Goal: Task Accomplishment & Management: Complete application form

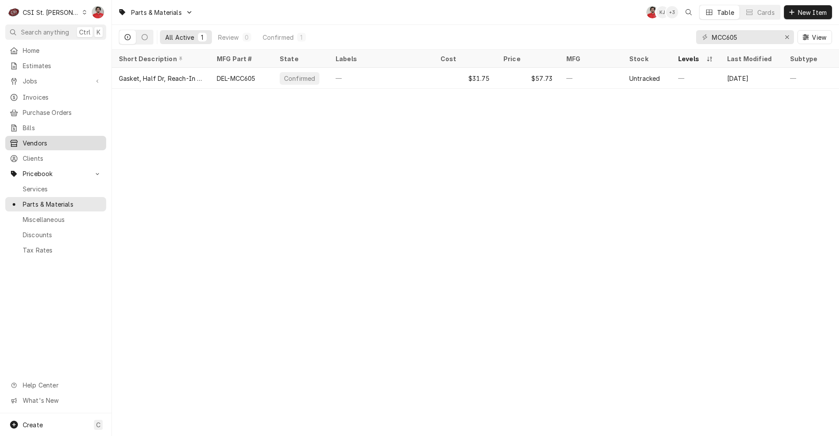
click at [43, 142] on span "Vendors" at bounding box center [62, 143] width 79 height 9
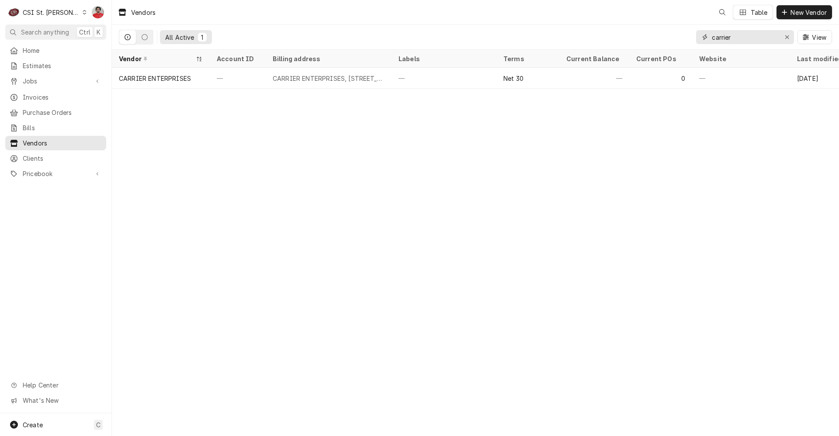
click at [729, 34] on input "carrier" at bounding box center [745, 37] width 66 height 14
click at [749, 35] on input "carrier" at bounding box center [745, 37] width 66 height 14
type input "A"
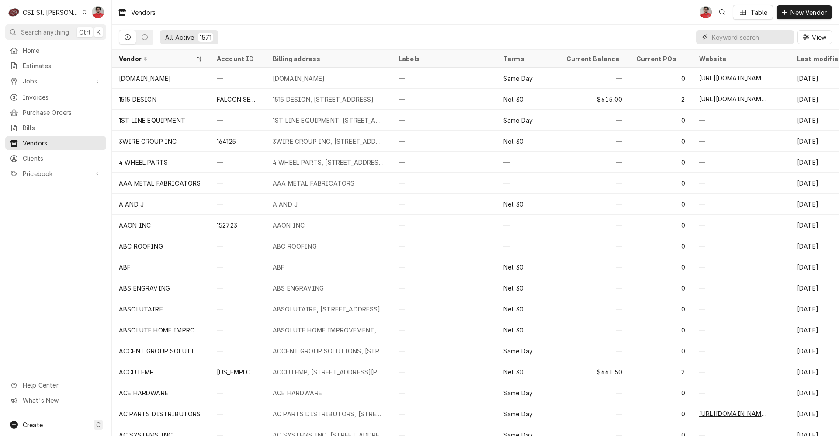
type input "+"
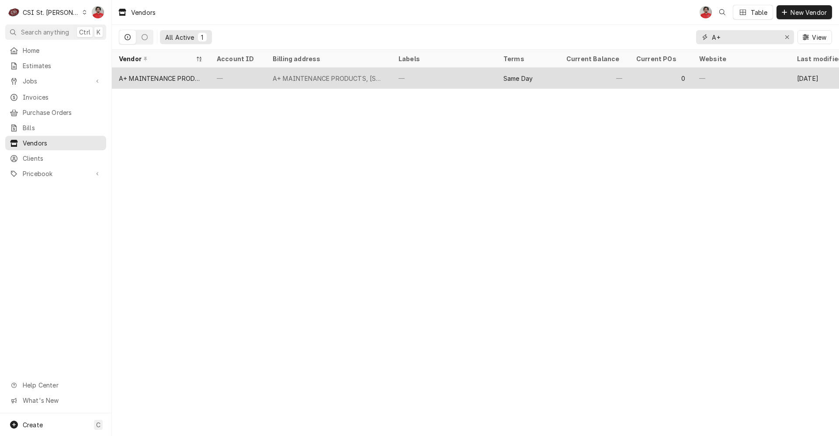
type input "A+"
click at [377, 83] on div "A+ MAINTENANCE PRODUCTS, PO BOX 637, Montville, NJ 07045" at bounding box center [329, 78] width 126 height 21
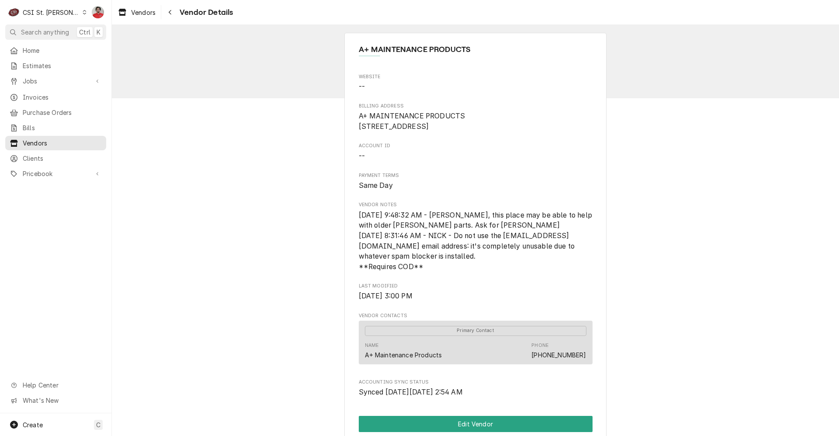
click at [51, 14] on div "CSI St. Louis" at bounding box center [51, 12] width 57 height 9
click at [98, 21] on div "CSI [US_STATE][GEOGRAPHIC_DATA]." at bounding box center [135, 17] width 117 height 9
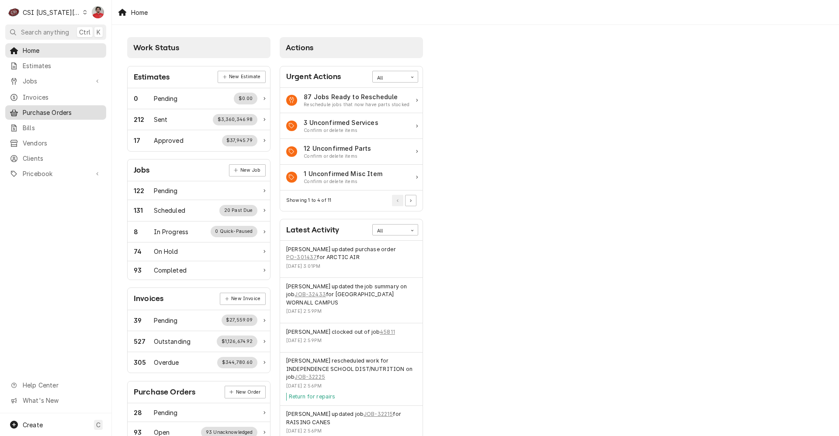
click at [46, 108] on span "Purchase Orders" at bounding box center [62, 112] width 79 height 9
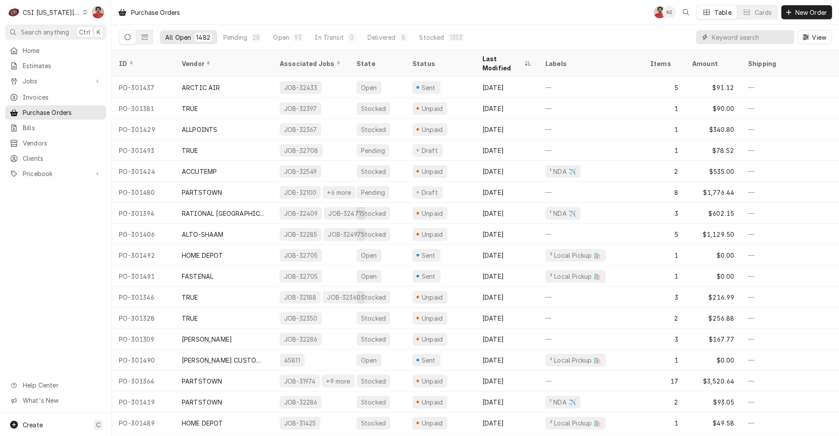
click at [737, 35] on input "Dynamic Content Wrapper" at bounding box center [751, 37] width 78 height 14
type input "32699"
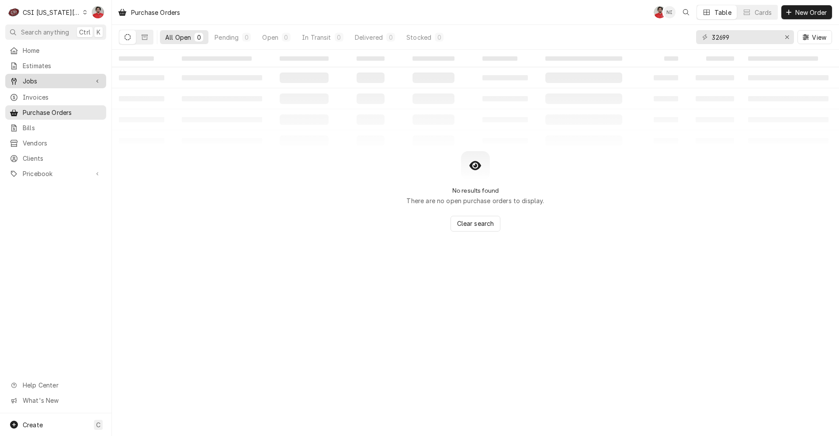
click at [56, 78] on span "Jobs" at bounding box center [56, 81] width 66 height 9
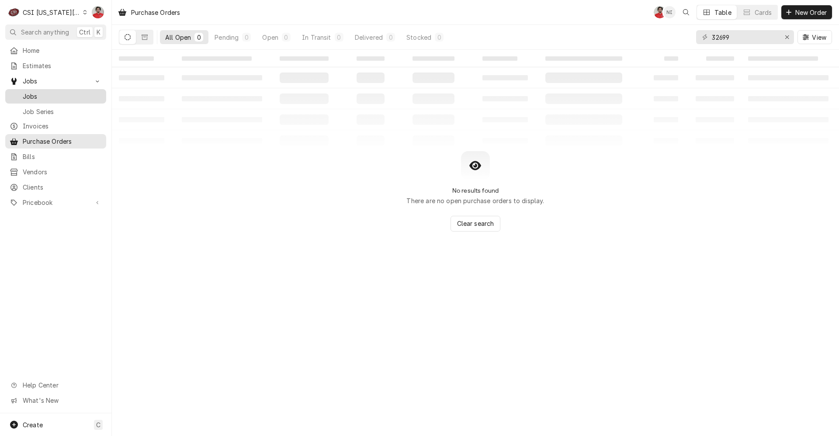
click at [56, 93] on span "Jobs" at bounding box center [62, 96] width 79 height 9
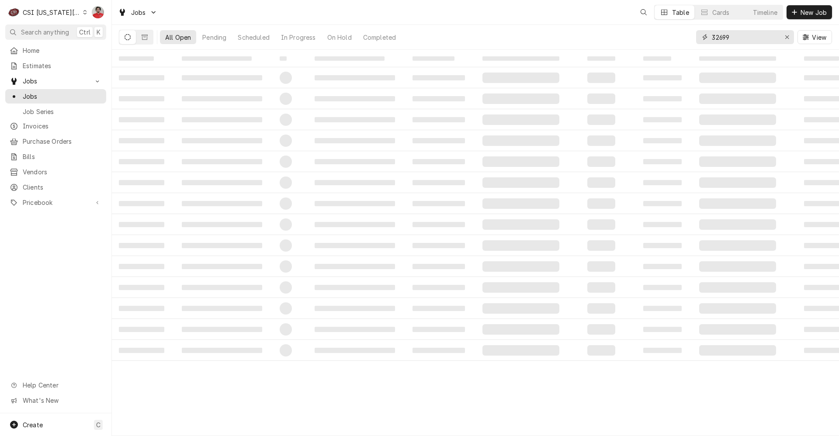
click at [752, 38] on input "32699" at bounding box center [745, 37] width 66 height 14
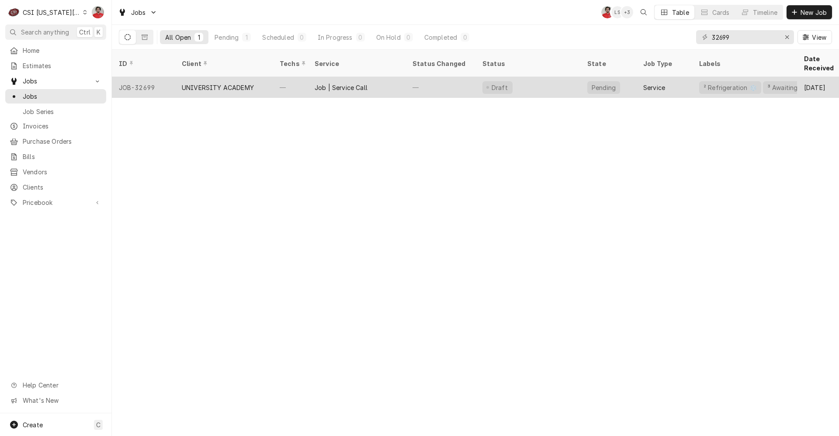
click at [402, 85] on div "Job | Service Call" at bounding box center [357, 87] width 98 height 21
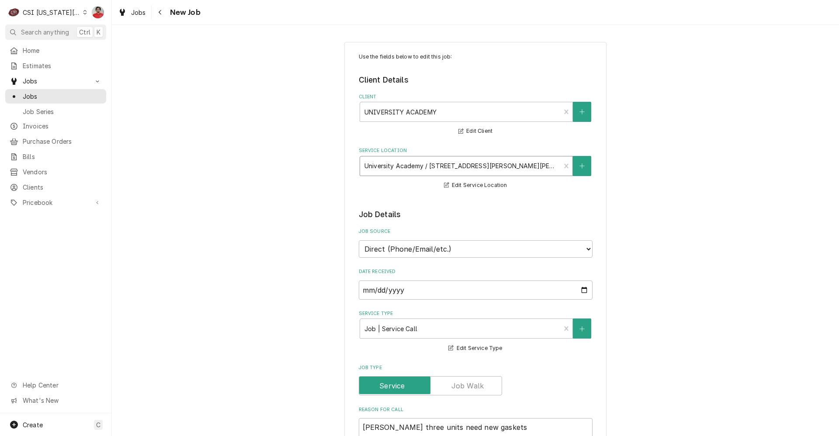
click at [452, 166] on div "Service Location" at bounding box center [461, 166] width 192 height 16
click at [414, 167] on div "Service Location" at bounding box center [461, 166] width 192 height 16
click at [459, 163] on div "Service Location" at bounding box center [461, 166] width 192 height 16
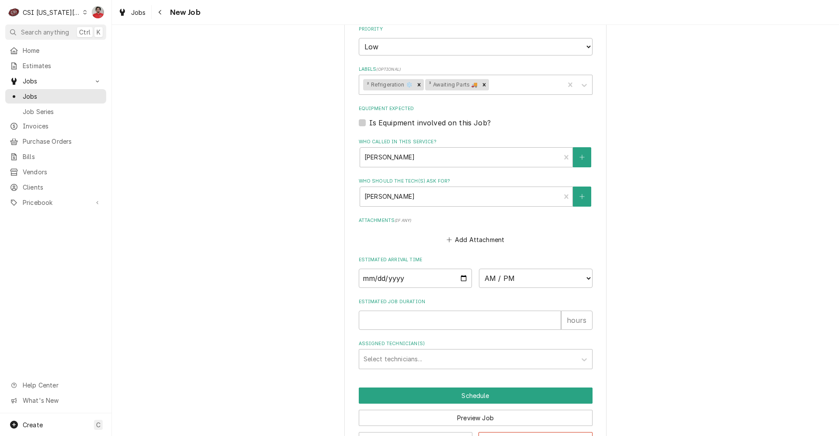
scroll to position [577, 0]
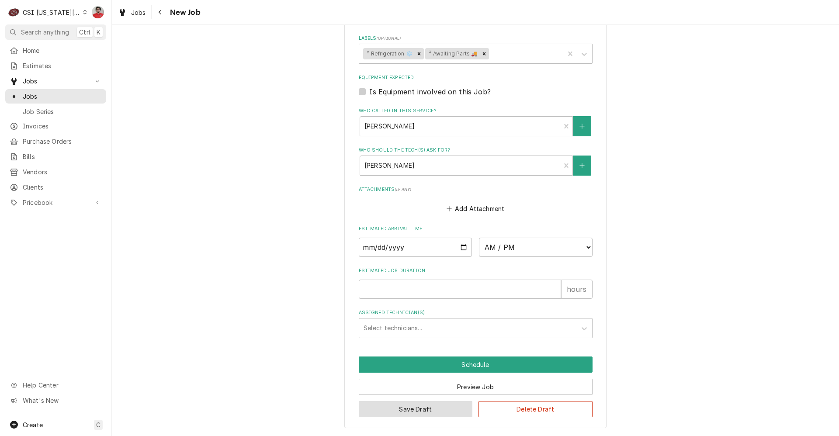
click at [426, 409] on button "Save Draft" at bounding box center [416, 409] width 114 height 16
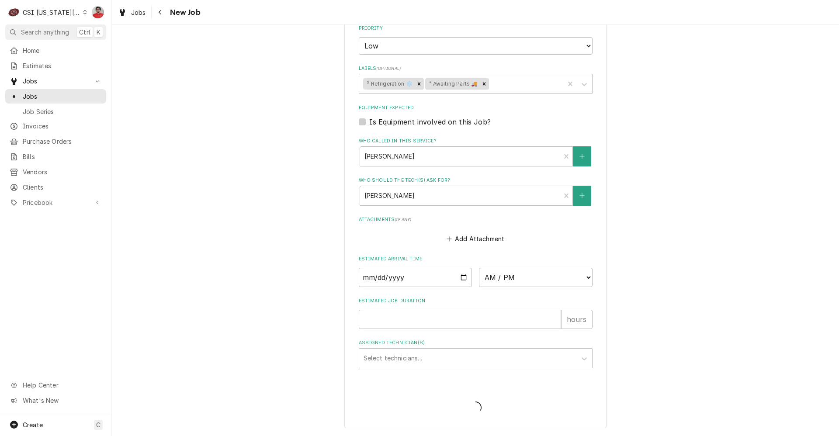
scroll to position [547, 0]
type textarea "x"
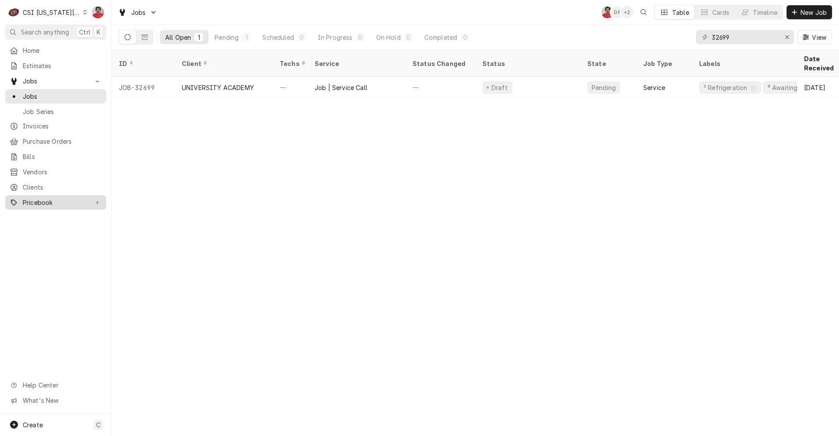
click at [52, 197] on div "Pricebook" at bounding box center [55, 202] width 97 height 11
click at [47, 229] on span "Parts & Materials" at bounding box center [62, 233] width 79 height 9
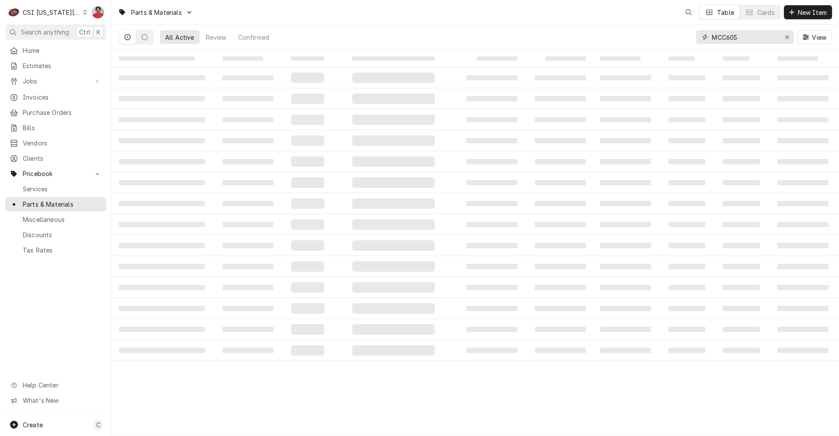
click at [737, 41] on input "MCC605" at bounding box center [745, 37] width 66 height 14
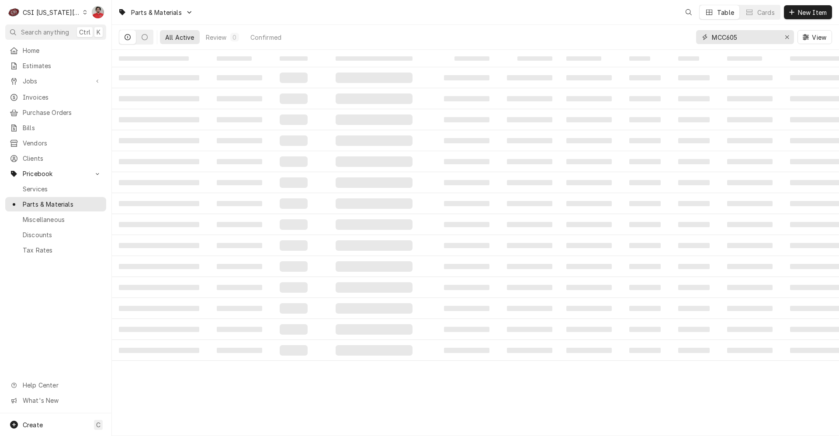
click at [737, 41] on input "MCC605" at bounding box center [745, 37] width 66 height 14
paste input "500000133"
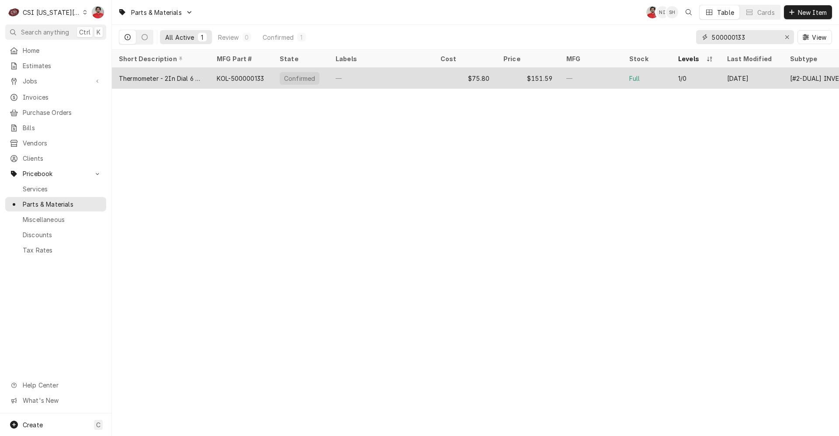
type input "500000133"
click at [359, 77] on div "—" at bounding box center [381, 78] width 105 height 21
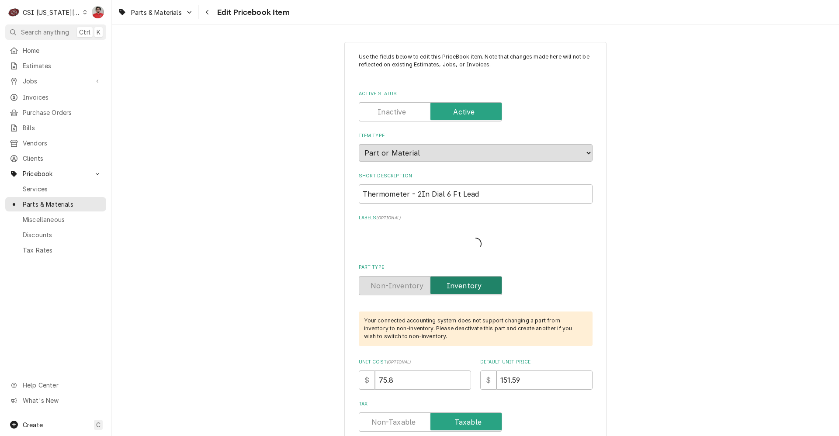
type textarea "x"
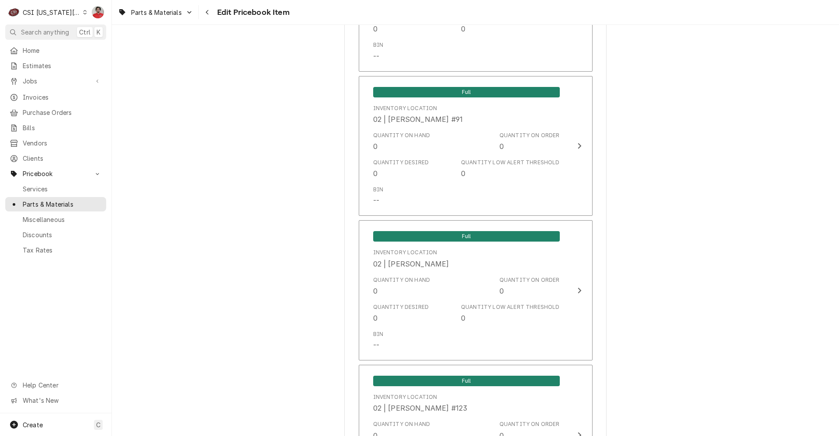
scroll to position [8597, 0]
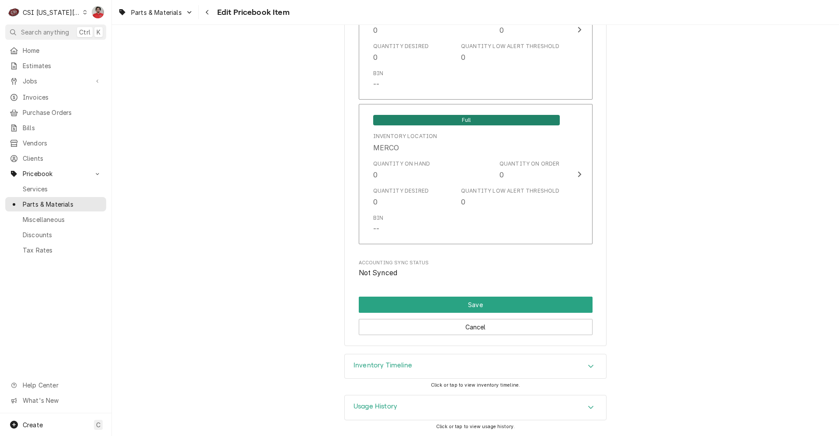
click at [446, 370] on div "Inventory Timeline" at bounding box center [475, 367] width 261 height 24
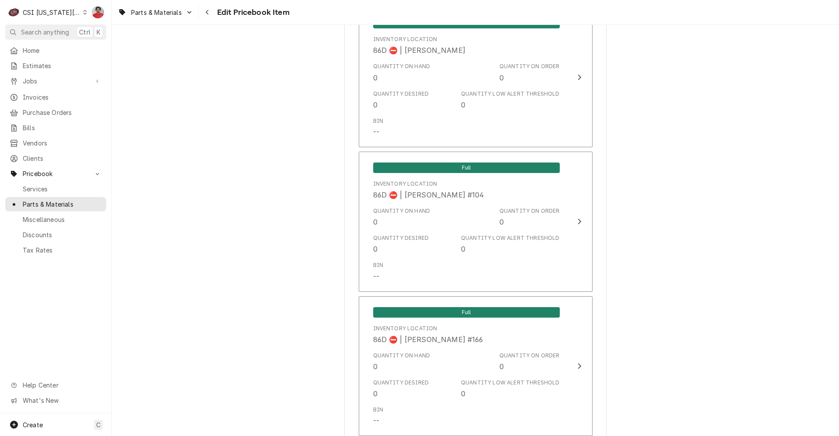
scroll to position [0, 0]
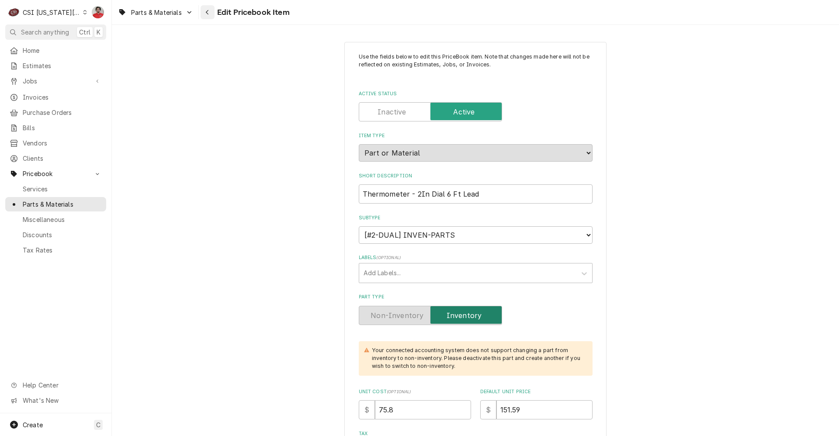
click at [204, 14] on div "Navigate back" at bounding box center [207, 12] width 9 height 9
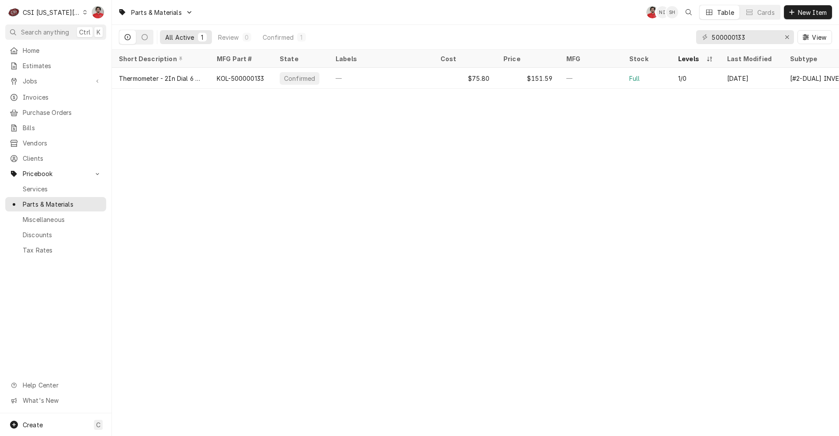
click at [70, 12] on div "CSI [US_STATE][GEOGRAPHIC_DATA]." at bounding box center [52, 12] width 58 height 9
click at [111, 47] on div "CSI St. Louis" at bounding box center [152, 47] width 129 height 9
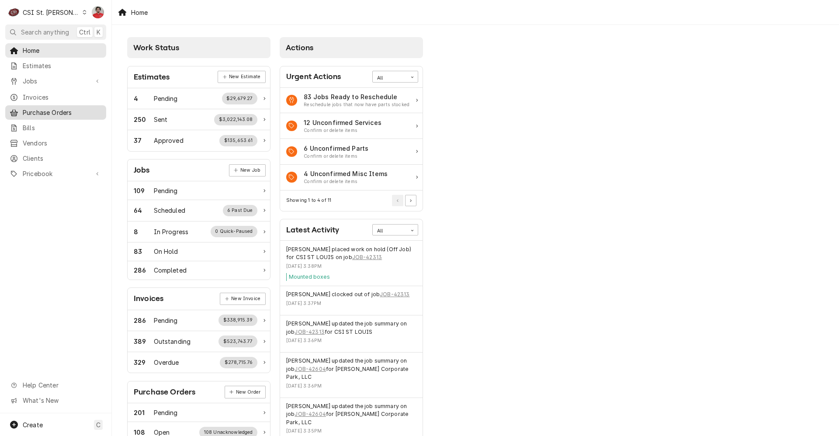
click at [80, 114] on div "Purchase Orders" at bounding box center [55, 112] width 97 height 11
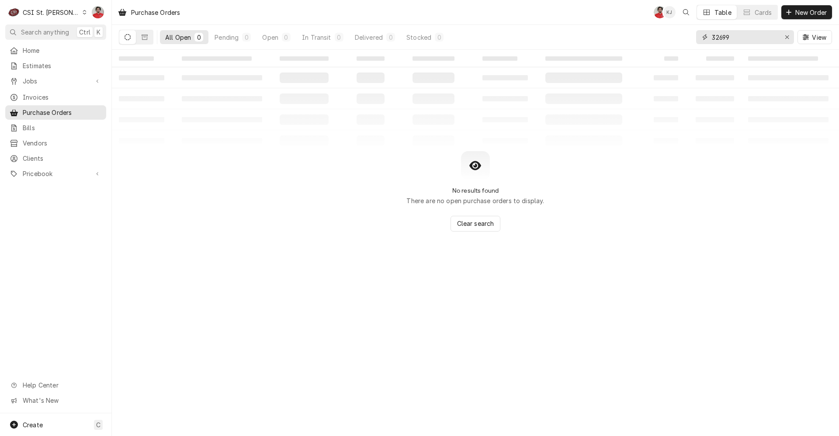
click at [744, 36] on input "32699" at bounding box center [745, 37] width 66 height 14
type input "Meiko"
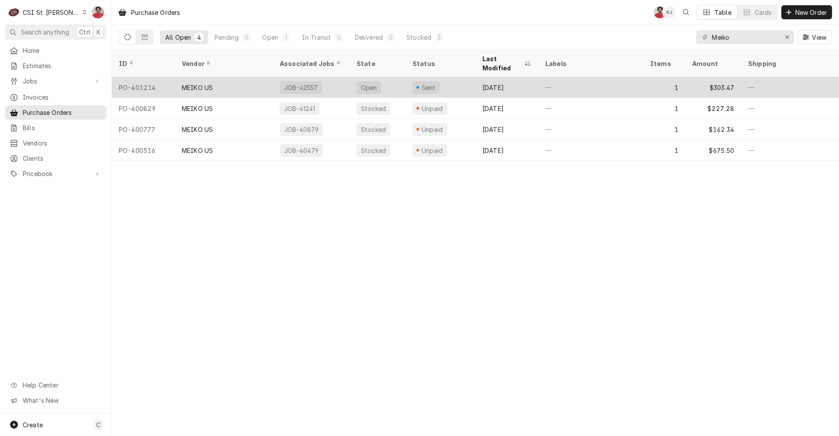
click at [458, 77] on div "Sent" at bounding box center [441, 87] width 70 height 21
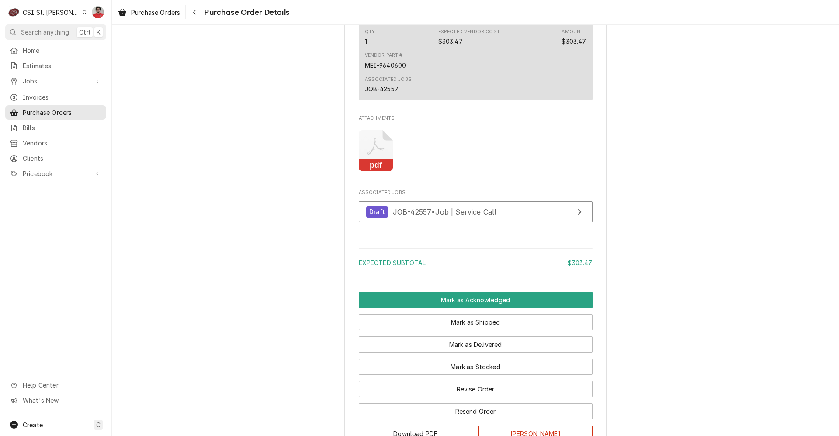
scroll to position [656, 0]
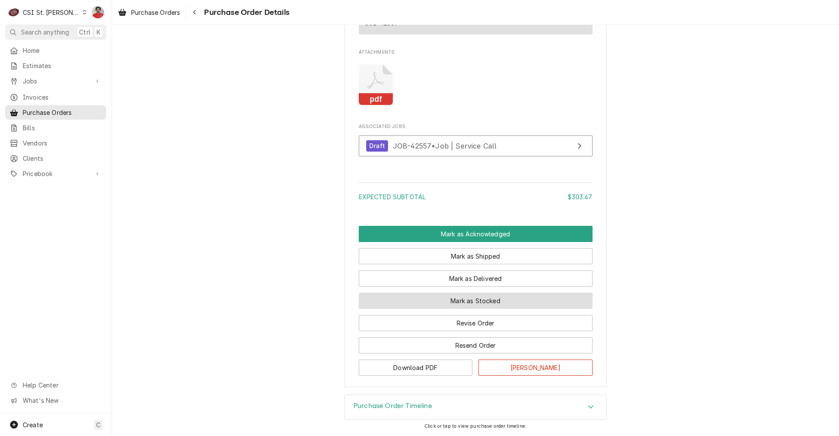
click at [466, 309] on button "Mark as Stocked" at bounding box center [476, 301] width 234 height 16
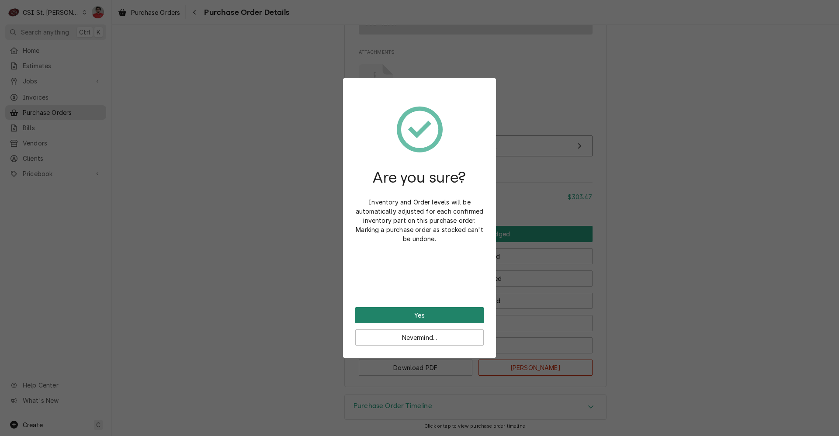
click at [449, 310] on button "Yes" at bounding box center [419, 315] width 129 height 16
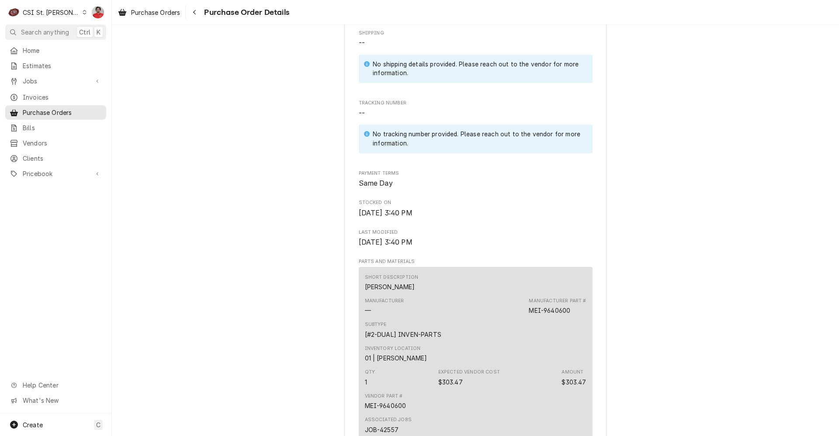
scroll to position [717, 0]
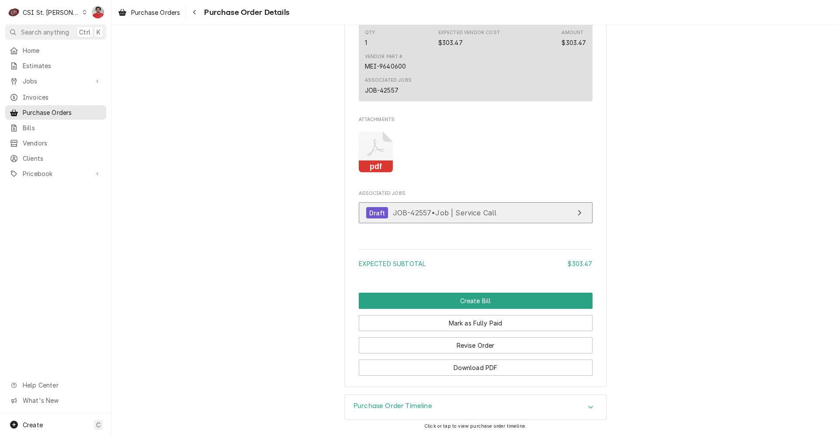
click at [422, 206] on link "Draft JOB-42557 • Job | Service Call" at bounding box center [476, 212] width 234 height 21
click at [490, 129] on div "pdf" at bounding box center [476, 152] width 234 height 55
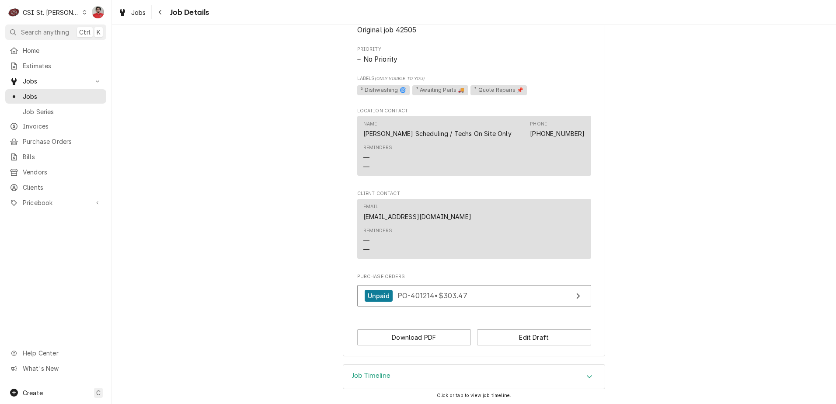
scroll to position [480, 0]
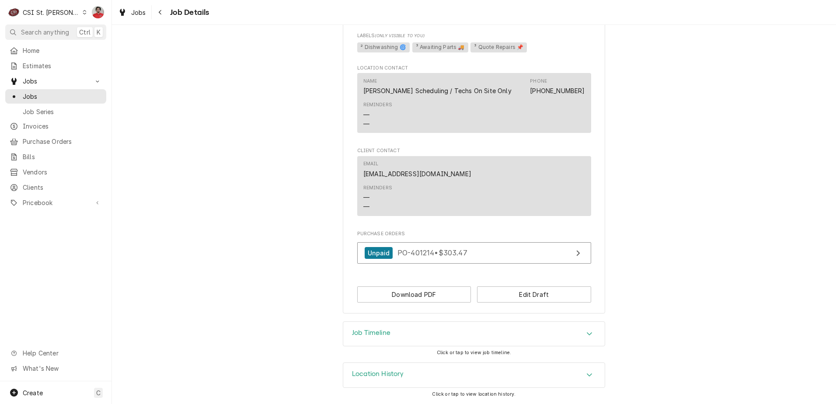
click at [556, 296] on button "Edit Draft" at bounding box center [534, 294] width 114 height 16
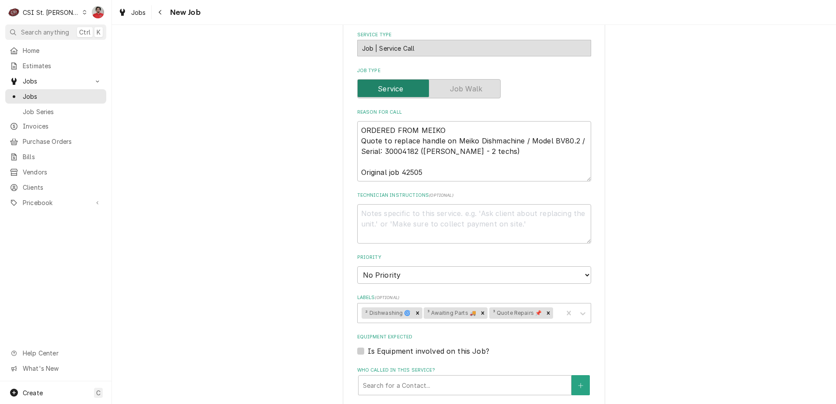
scroll to position [393, 0]
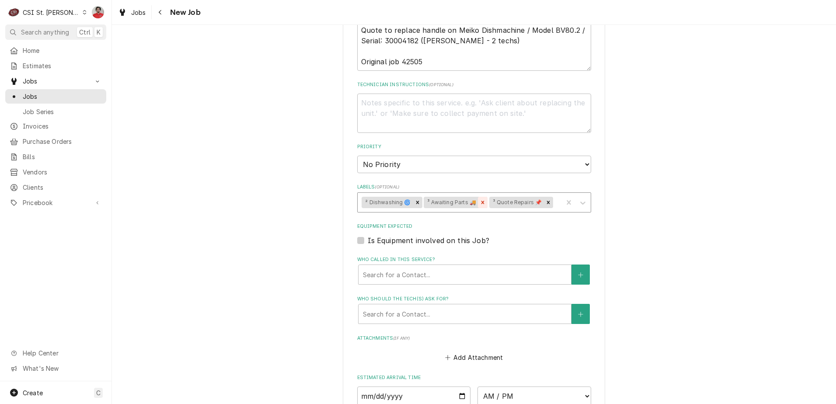
click at [480, 202] on icon "Remove ³ Awaiting Parts 🚚" at bounding box center [483, 202] width 6 height 6
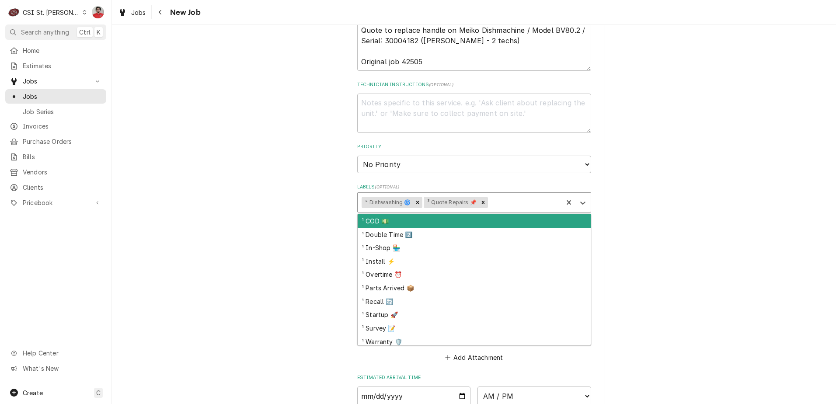
click at [490, 201] on div "Labels" at bounding box center [524, 203] width 69 height 16
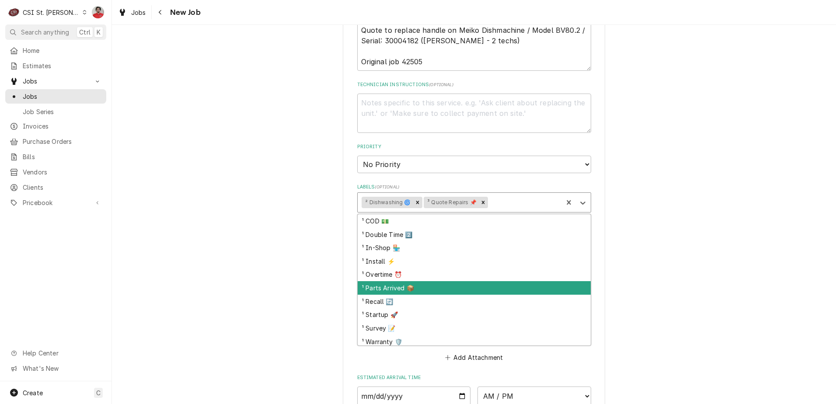
click at [468, 286] on div "¹ Parts Arrived 📦" at bounding box center [474, 288] width 233 height 14
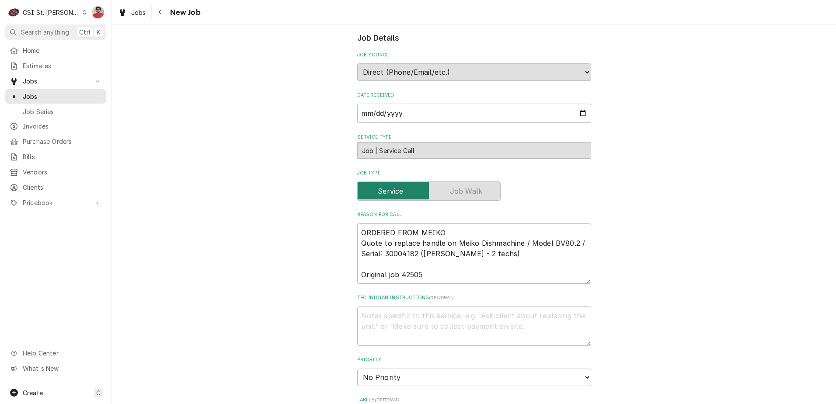
scroll to position [131, 0]
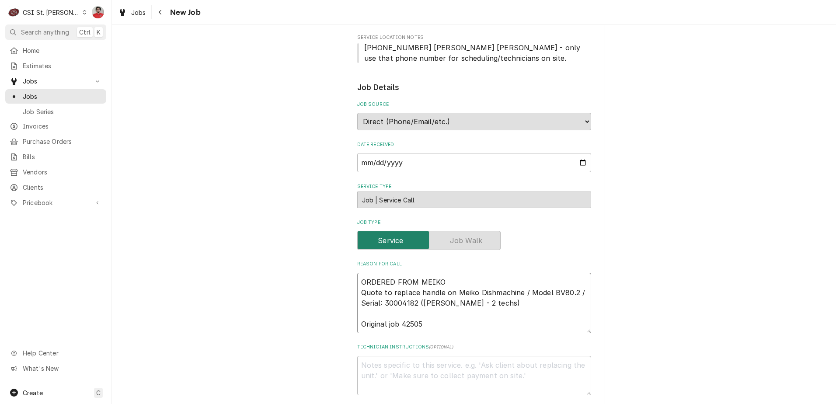
drag, startPoint x: 442, startPoint y: 278, endPoint x: 456, endPoint y: 277, distance: 13.6
click at [442, 278] on textarea "ORDERED FROM MEIKO Quote to replace handle on Meiko Dishmachine / Model BV80.2 …" at bounding box center [474, 303] width 234 height 60
type textarea "x"
type textarea "ORDERED FROM MEIKO Quote to replace handle on Meiko Dishmachine / Model BV80.2 …"
type textarea "x"
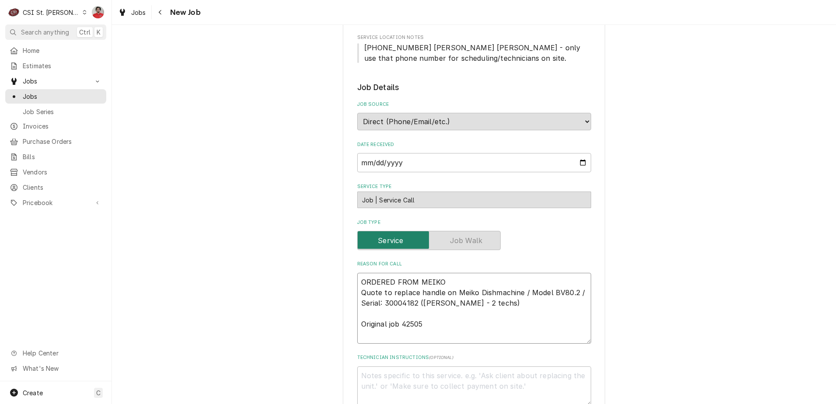
type textarea "R ORDERED FROM MEIKO Quote to replace handle on Meiko Dishmachine / Model BV80.…"
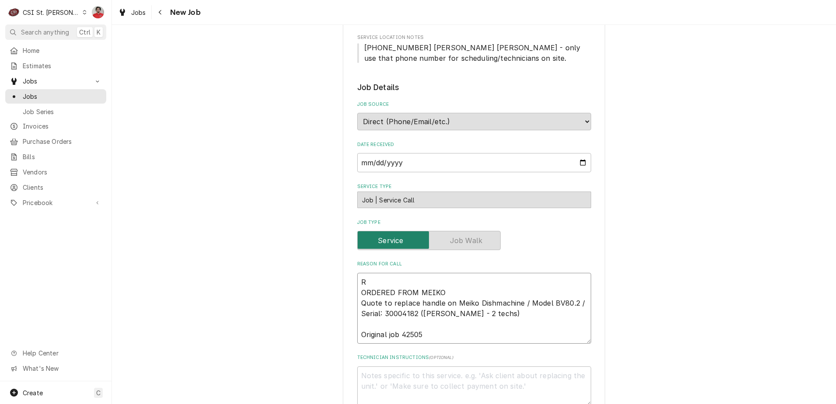
type textarea "x"
type textarea "Re ORDERED FROM MEIKO Quote to replace handle on Meiko Dishmachine / Model BV80…"
type textarea "x"
type textarea "Rec ORDERED FROM MEIKO Quote to replace handle on Meiko Dishmachine / Model BV8…"
type textarea "x"
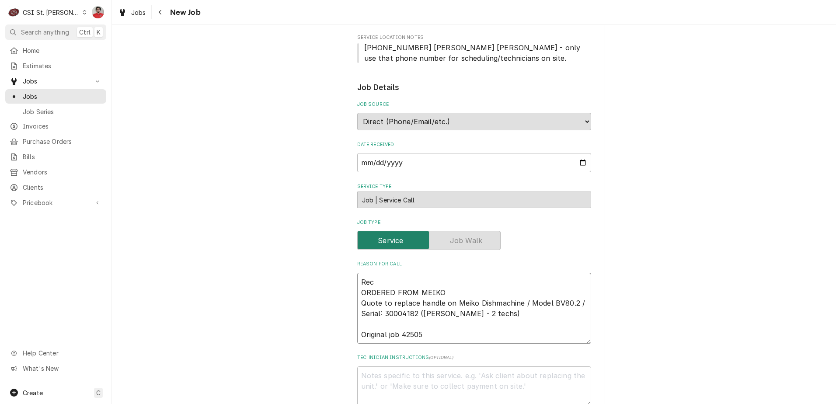
type textarea "Rece ORDERED FROM MEIKO Quote to replace handle on Meiko Dishmachine / Model BV…"
type textarea "x"
type textarea "Recev ORDERED FROM MEIKO Quote to replace handle on Meiko Dishmachine / Model B…"
type textarea "x"
type textarea "Rece ORDERED FROM MEIKO Quote to replace handle on Meiko Dishmachine / Model BV…"
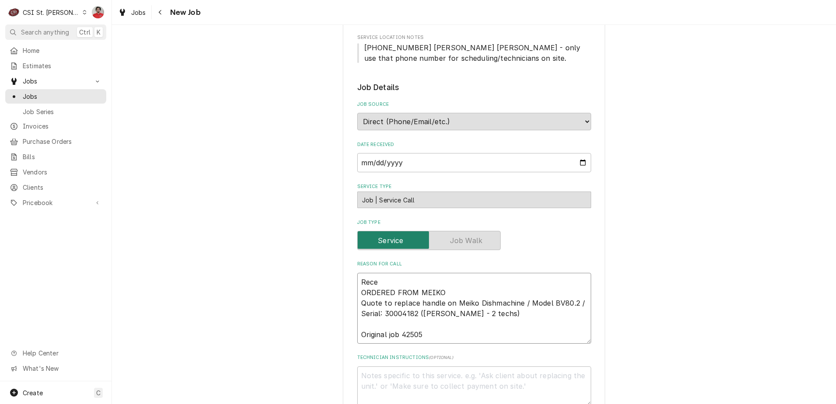
type textarea "x"
type textarea "Rec ORDERED FROM MEIKO Quote to replace handle on Meiko Dishmachine / Model BV8…"
type textarea "x"
type textarea "Re ORDERED FROM MEIKO Quote to replace handle on Meiko Dishmachine / Model BV80…"
type textarea "x"
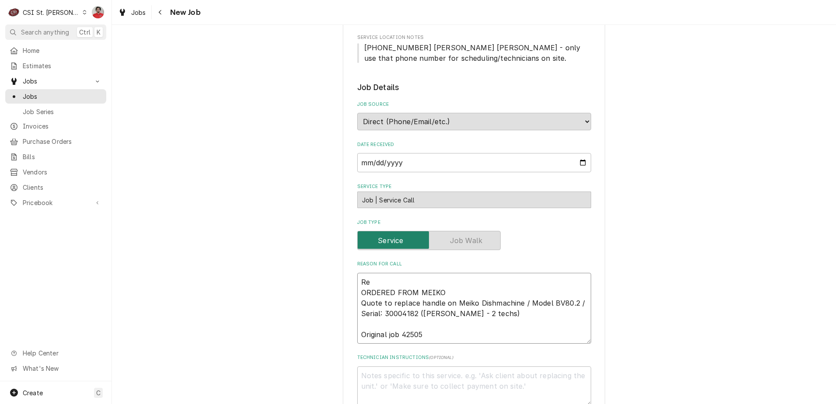
type textarea "Rec ORDERED FROM MEIKO Quote to replace handle on Meiko Dishmachine / Model BV8…"
type textarea "x"
type textarea "Rec ORDERED FROM MEIKO Quote to replace handle on Meiko Dishmachine / Model BV8…"
type textarea "x"
type textarea "Rec M ORDERED FROM MEIKO Quote to replace handle on Meiko Dishmachine / Model B…"
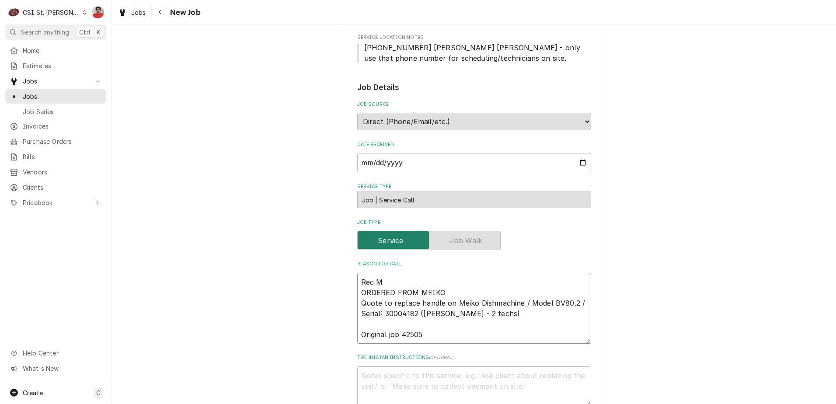
type textarea "x"
type textarea "Rec ME ORDERED FROM MEIKO Quote to replace handle on Meiko Dishmachine / Model …"
type textarea "x"
type textarea "Rec MEI ORDERED FROM MEIKO Quote to replace handle on Meiko Dishmachine / Model…"
type textarea "x"
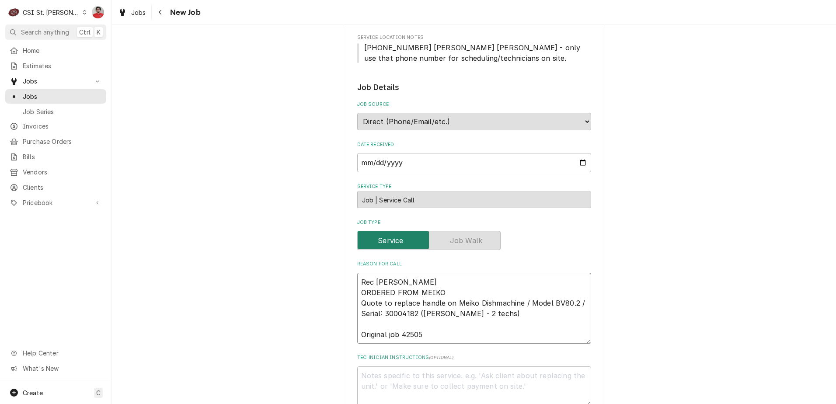
type textarea "Rec MEI- ORDERED FROM MEIKO Quote to replace handle on Meiko Dishmachine / Mode…"
type textarea "x"
type textarea "Rec MEI-9 ORDERED FROM MEIKO Quote to replace handle on Meiko Dishmachine / Mod…"
type textarea "x"
type textarea "Rec MEI-964 ORDERED FROM MEIKO Quote to replace handle on Meiko Dishmachine / M…"
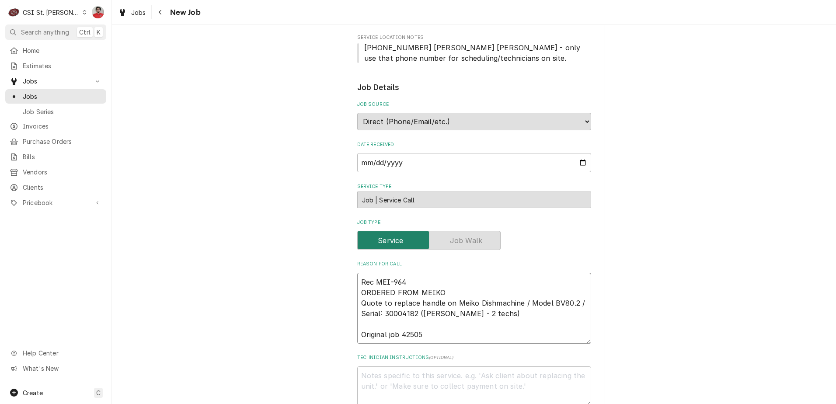
type textarea "x"
type textarea "Rec MEI-9640 ORDERED FROM MEIKO Quote to replace handle on Meiko Dishmachine / …"
type textarea "x"
type textarea "Rec MEI-96406 ORDERED FROM MEIKO Quote to replace handle on Meiko Dishmachine /…"
type textarea "x"
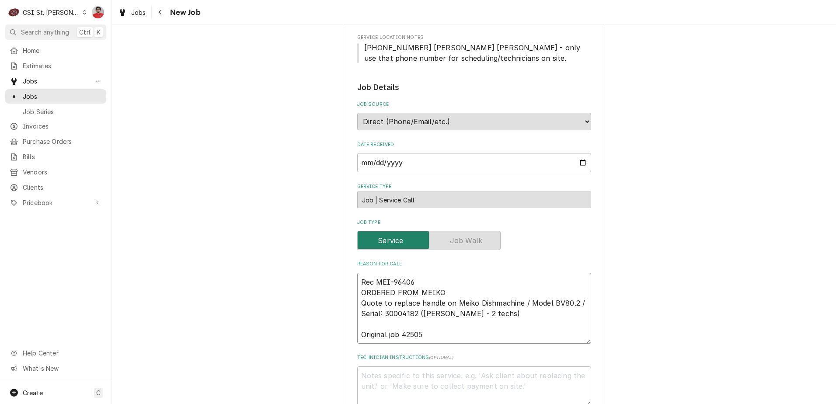
type textarea "Rec MEI-964060 ORDERED FROM MEIKO Quote to replace handle on Meiko Dishmachine …"
type textarea "x"
type textarea "Rec MEI-9640600 ORDERED FROM MEIKO Quote to replace handle on Meiko Dishmachine…"
type textarea "x"
type textarea "Rec MEI-9640600 ORDERED FROM MEIKO Quote to replace handle on Meiko Dishmachine…"
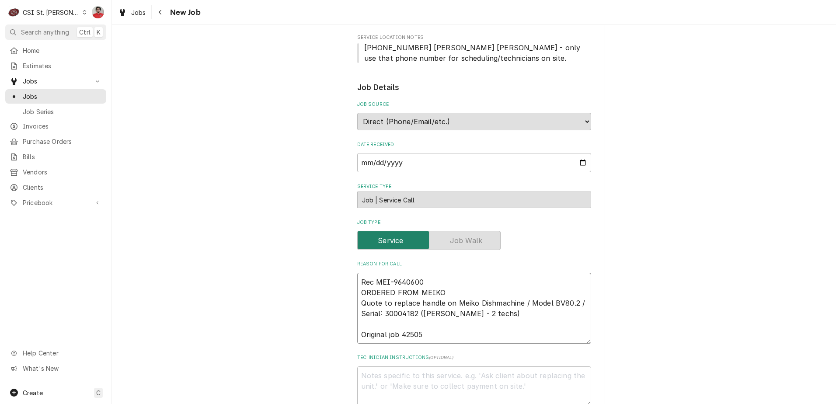
type textarea "x"
type textarea "Rec MEI-9640600 t ORDERED FROM MEIKO Quote to replace handle on Meiko Dishmachi…"
type textarea "x"
type textarea "Rec MEI-9640600 to ORDERED FROM MEIKO Quote to replace handle on Meiko Dishmach…"
type textarea "x"
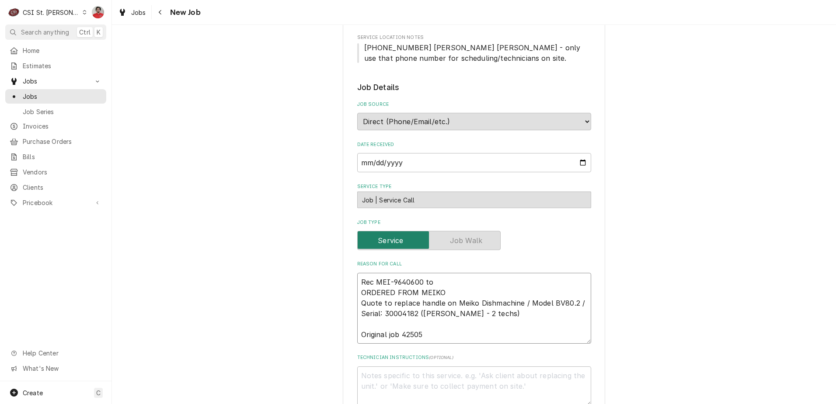
type textarea "Rec MEI-9640600 to ORDERED FROM MEIKO Quote to replace handle on Meiko Dishmach…"
type textarea "x"
type textarea "Rec MEI-9640600 to A ORDERED FROM MEIKO Quote to replace handle on Meiko Dishma…"
type textarea "x"
type textarea "Rec MEI-9640600 to Ar ORDERED FROM MEIKO Quote to replace handle on Meiko Dishm…"
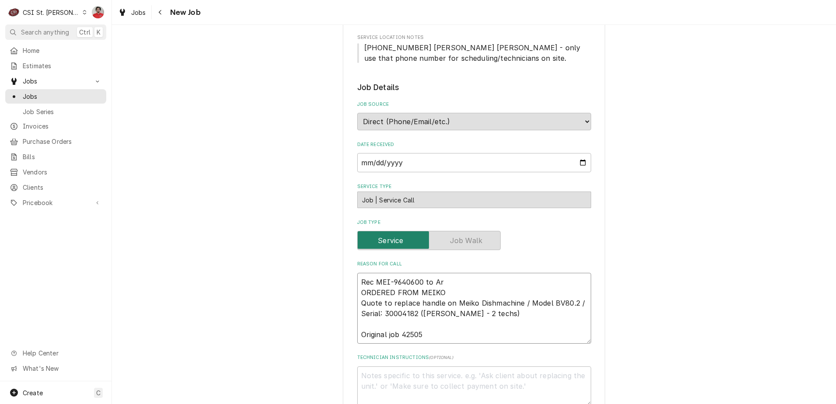
type textarea "x"
type textarea "Rec MEI-9640600 to Are ORDERED FROM MEIKO Quote to replace handle on Meiko Dish…"
type textarea "x"
type textarea "Rec MEI-9640600 to Area ORDERED FROM MEIKO Quote to replace handle on Meiko Dis…"
type textarea "x"
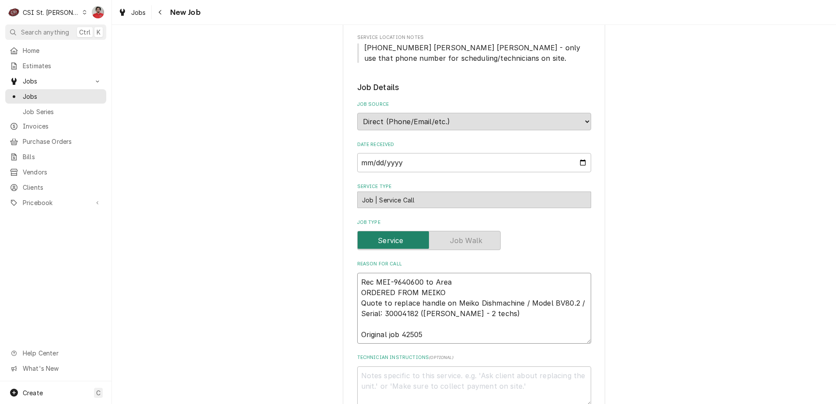
type textarea "Rec MEI-9640600 to Area ORDERED FROM MEIKO Quote to replace handle on Meiko Dis…"
type textarea "x"
type textarea "Rec MEI-9640600 to Area i ORDERED FROM MEIKO Quote to replace handle on Meiko D…"
type textarea "x"
type textarea "Rec MEI-9640600 to Area in ORDERED FROM MEIKO Quote to replace handle on Meiko …"
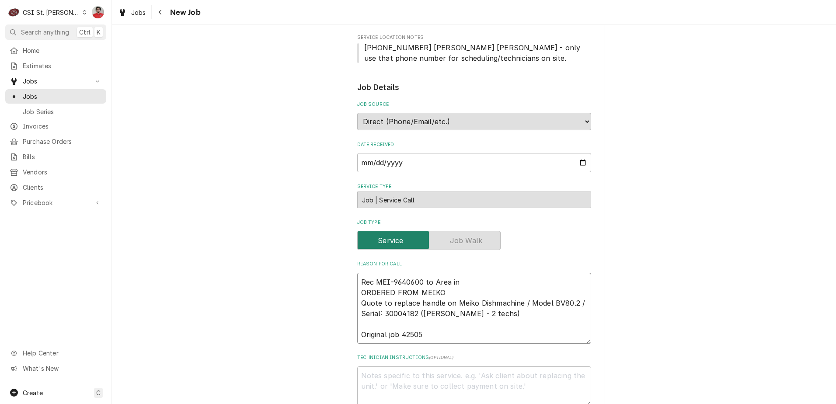
type textarea "x"
type textarea "Rec MEI-9640600 to Area in ORDERED FROM MEIKO Quote to replace handle on Meiko …"
type textarea "x"
type textarea "Rec MEI-9640600 to Area in f ORDERED FROM MEIKO Quote to replace handle on Meik…"
type textarea "x"
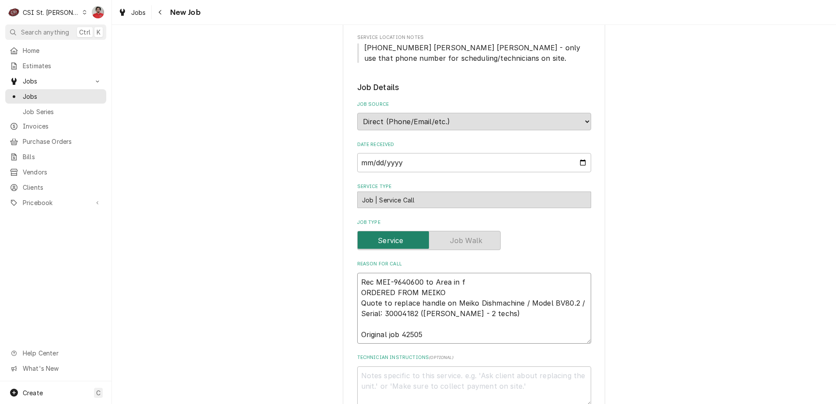
type textarea "Rec MEI-9640600 to Area in fr ORDERED FROM MEIKO Quote to replace handle on Mei…"
type textarea "x"
type textarea "Rec MEI-9640600 to Area in fro ORDERED FROM MEIKO Quote to replace handle on Me…"
type textarea "x"
type textarea "Rec MEI-9640600 to Area in fron ORDERED FROM MEIKO Quote to replace handle on M…"
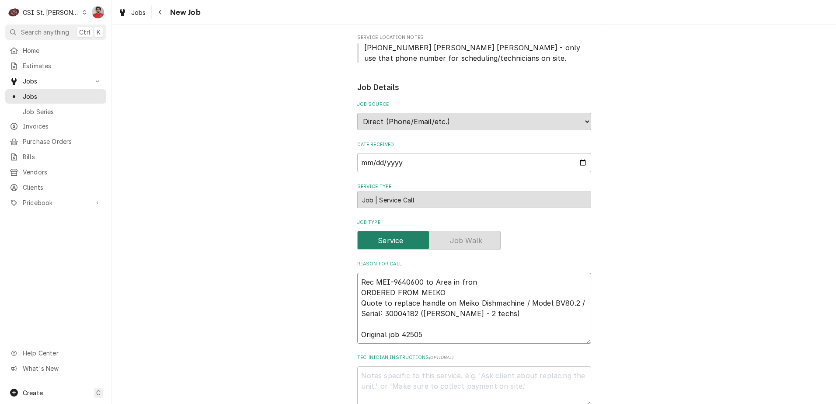
type textarea "x"
type textarea "Rec MEI-9640600 to Area in fron ORDERED FROM MEIKO Quote to replace handle on M…"
type textarea "x"
type textarea "Rec MEI-9640600 to Area in fron t ORDERED FROM MEIKO Quote to replace handle on…"
type textarea "x"
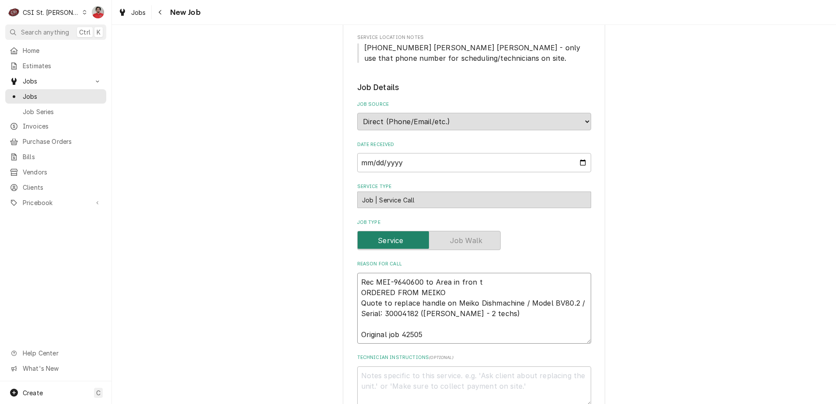
type textarea "Rec MEI-9640600 to Area in fron to ORDERED FROM MEIKO Quote to replace handle o…"
type textarea "x"
type textarea "Rec MEI-9640600 to Area in fron to ORDERED FROM MEIKO Quote to replace handle o…"
type textarea "x"
type textarea "Rec MEI-9640600 to Area in fron to f ORDERED FROM MEIKO Quote to replace handle…"
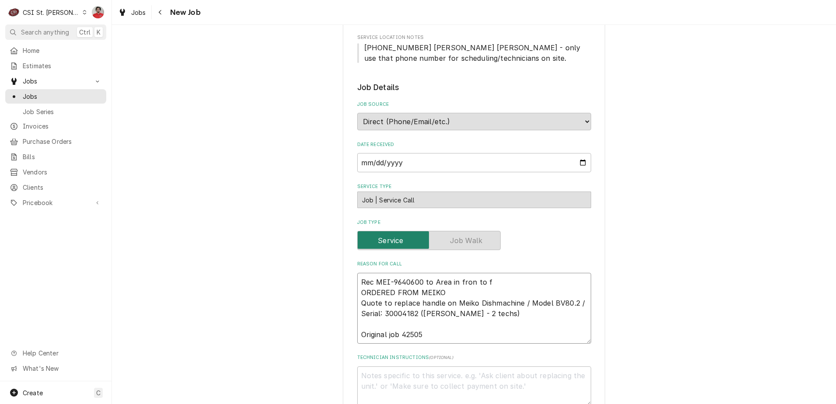
drag, startPoint x: 500, startPoint y: 280, endPoint x: 430, endPoint y: 281, distance: 69.9
click at [430, 281] on textarea "Rec MEI-9640600 to Area in fron to f ORDERED FROM MEIKO Quote to replace handle…" at bounding box center [474, 308] width 234 height 71
type textarea "x"
type textarea "Rec MEI-9640600 to a ORDERED FROM MEIKO Quote to replace handle on Meiko Dishma…"
type textarea "x"
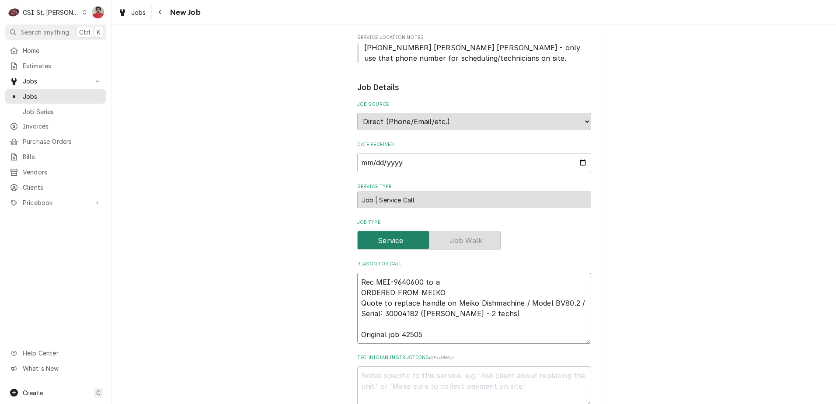
type textarea "Rec MEI-9640600 to ar ORDERED FROM MEIKO Quote to replace handle on Meiko Dishm…"
type textarea "x"
type textarea "Rec MEI-9640600 to are ORDERED FROM MEIKO Quote to replace handle on Meiko Dish…"
type textarea "x"
type textarea "Rec MEI-9640600 to area ORDERED FROM MEIKO Quote to replace handle on Meiko Dis…"
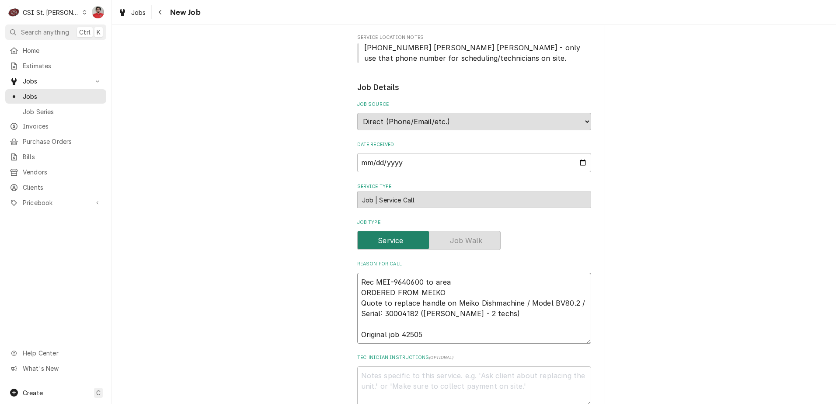
type textarea "x"
type textarea "Rec MEI-9640600 to area ORDERED FROM MEIKO Quote to replace handle on Meiko Dis…"
type textarea "x"
type textarea "Rec MEI-9640600 to area i ORDERED FROM MEIKO Quote to replace handle on Meiko D…"
type textarea "x"
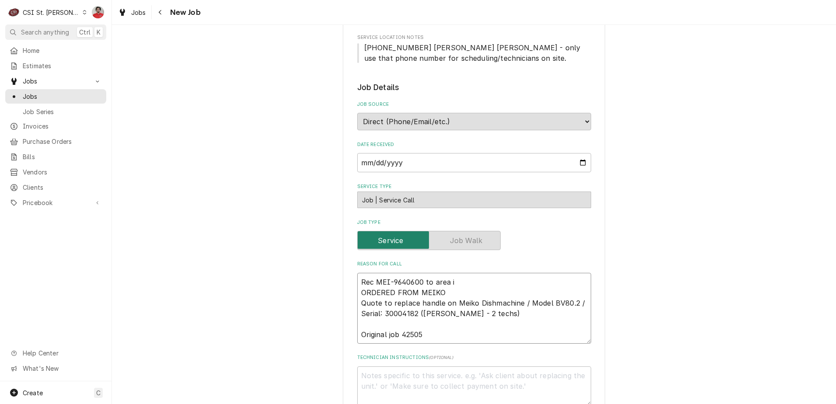
type textarea "Rec MEI-9640600 to area in ORDERED FROM MEIKO Quote to replace handle on Meiko …"
type textarea "x"
type textarea "Rec MEI-9640600 to area in ORDERED FROM MEIKO Quote to replace handle on Meiko …"
type textarea "x"
type textarea "Rec MEI-9640600 to area in f ORDERED FROM MEIKO Quote to replace handle on Meik…"
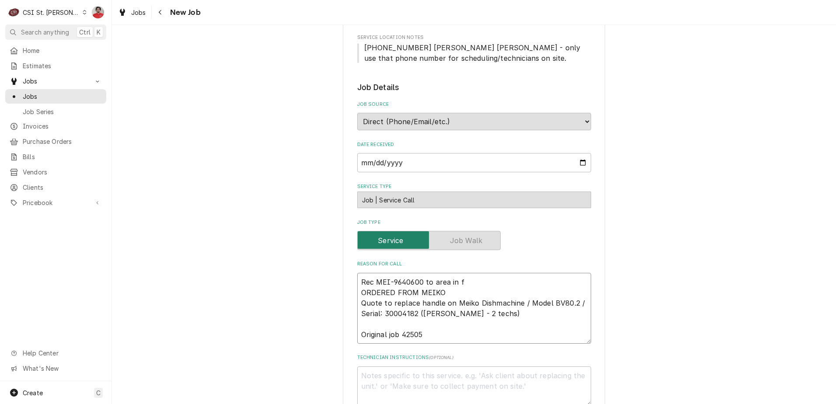
type textarea "x"
type textarea "Rec MEI-9640600 to area in fr ORDERED FROM MEIKO Quote to replace handle on Mei…"
type textarea "x"
type textarea "Rec MEI-9640600 to area in fro ORDERED FROM MEIKO Quote to replace handle on Me…"
type textarea "x"
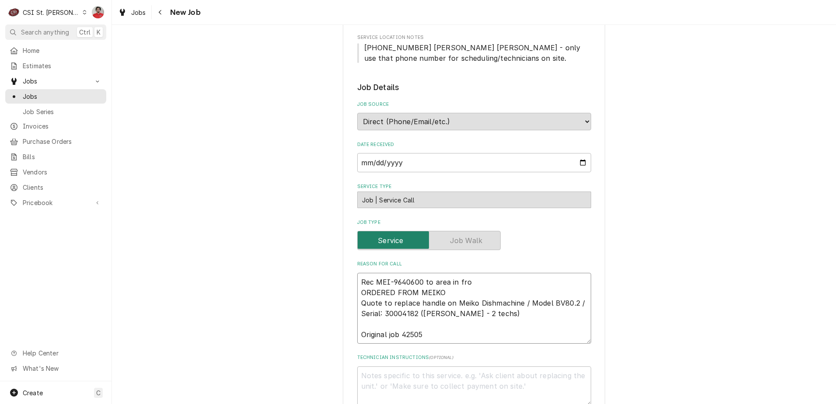
type textarea "Rec MEI-9640600 to area in fron ORDERED FROM MEIKO Quote to replace handle on M…"
type textarea "x"
type textarea "Rec MEI-9640600 to area in fron ORDERED FROM MEIKO Quote to replace handle on M…"
type textarea "x"
type textarea "Rec MEI-9640600 to area in fron t ORDERED FROM MEIKO Quote to replace handle on…"
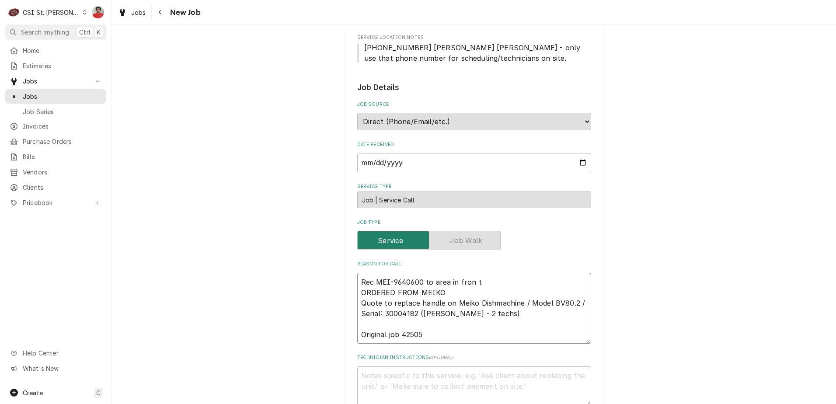
type textarea "x"
type textarea "Rec MEI-9640600 to area in fron ORDERED FROM MEIKO Quote to replace handle on M…"
type textarea "x"
type textarea "Rec MEI-9640600 to area in fron ORDERED FROM MEIKO Quote to replace handle on M…"
type textarea "x"
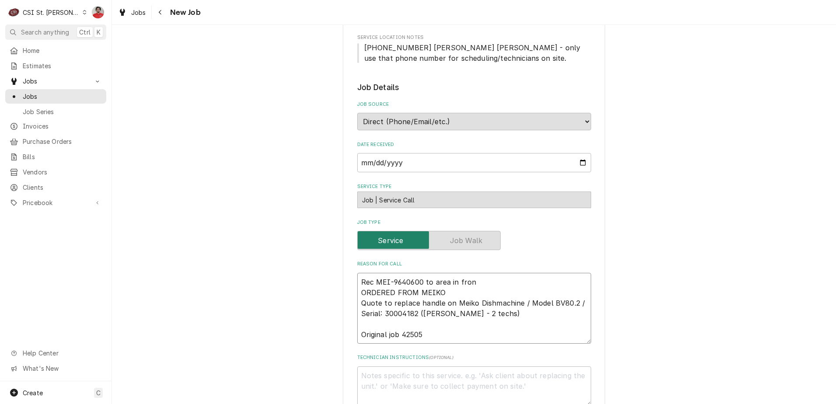
type textarea "Rec MEI-9640600 to area in front ORDERED FROM MEIKO Quote to replace handle on …"
type textarea "x"
type textarea "Rec MEI-9640600 to area in front ORDERED FROM MEIKO Quote to replace handle on …"
type textarea "x"
type textarea "Rec MEI-9640600 to area in front o ORDERED FROM MEIKO Quote to replace handle o…"
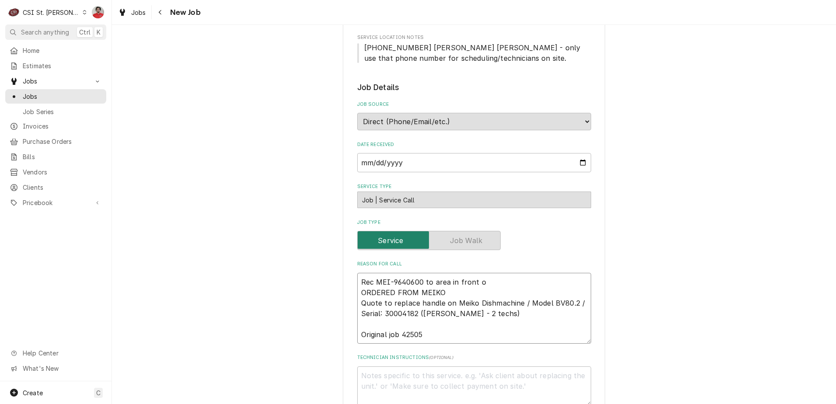
type textarea "x"
type textarea "Rec MEI-9640600 to area in front of ORDERED FROM MEIKO Quote to replace handle …"
type textarea "x"
type textarea "Rec MEI-9640600 to area in front of T ORDERED FROM MEIKO Quote to replace handl…"
type textarea "x"
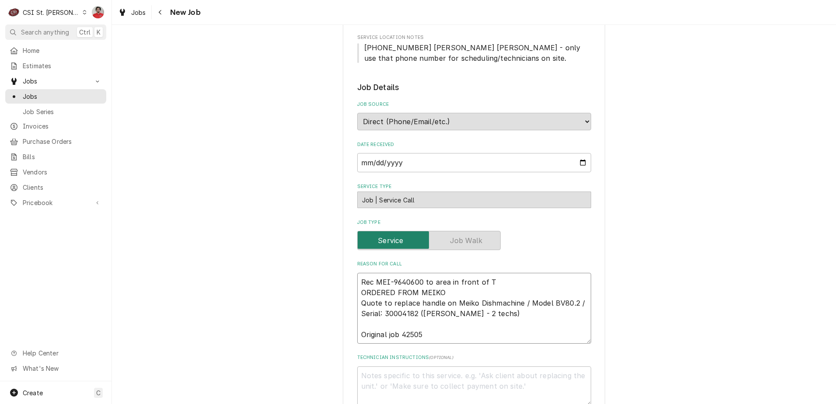
type textarea "Rec MEI-9640600 to area in front of To ORDERED FROM MEIKO Quote to replace hand…"
type textarea "x"
type textarea "Rec MEI-9640600 to area in front of Tom ORDERED FROM MEIKO Quote to replace han…"
type textarea "x"
type textarea "Rec MEI-9640600 to area in front of Tom ORDERED FROM MEIKO Quote to replace han…"
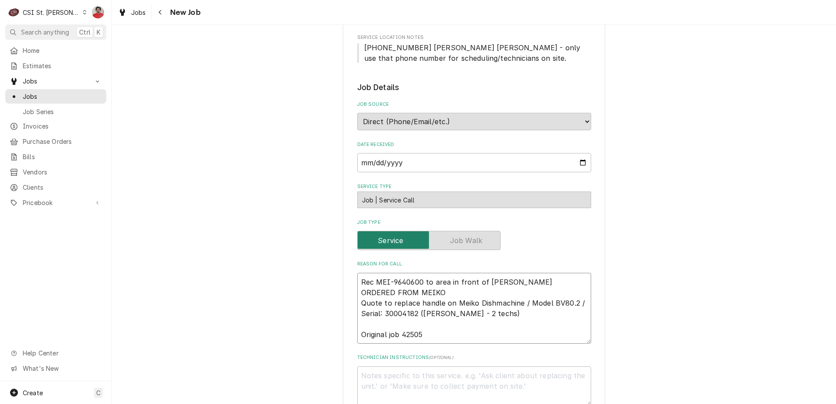
type textarea "x"
type textarea "Rec MEI-9640600 to area in front of Tom L ORDERED FROM MEIKO Quote to replace h…"
type textarea "x"
type textarea "Rec MEI-9640600 to area in front of Tom L' ORDERED FROM MEIKO Quote to replace …"
type textarea "x"
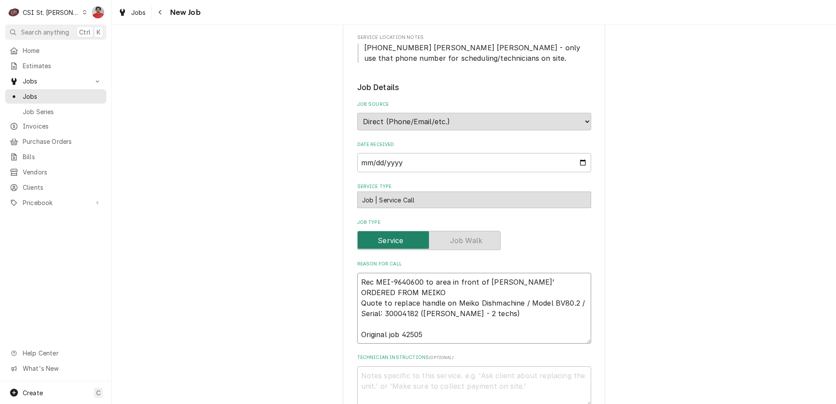
type textarea "Rec MEI-9640600 to area in front of Tom L' ORDERED FROM MEIKO Quote to replace …"
type textarea "x"
type textarea "Rec MEI-9640600 to area in front of Tom L' s ORDERED FROM MEIKO Quote to replac…"
type textarea "x"
type textarea "Rec MEI-9640600 to area in front of Tom L' ss ORDERED FROM MEIKO Quote to repla…"
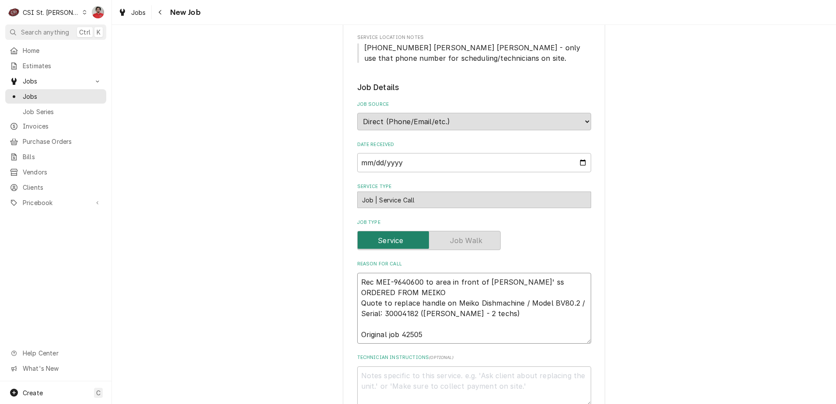
type textarea "x"
type textarea "Rec MEI-9640600 to area in front of Tom L' ssh ORDERED FROM MEIKO Quote to repl…"
type textarea "x"
type textarea "Rec MEI-9640600 to area in front of Tom L' sshel ORDERED FROM MEIKO Quote to re…"
type textarea "x"
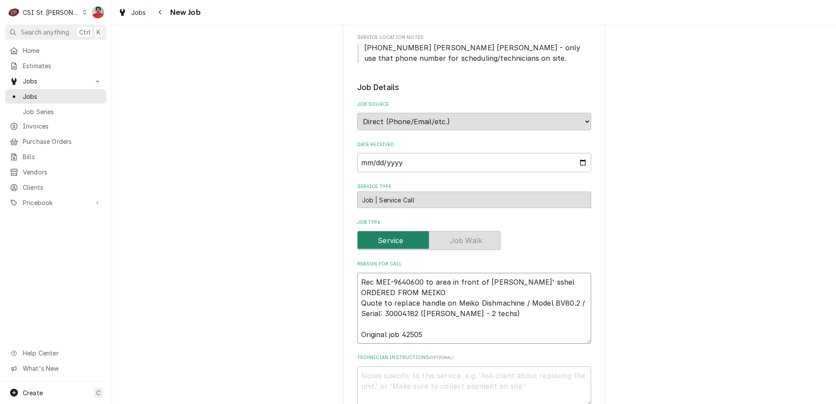
type textarea "Rec MEI-9640600 to area in front of Tom L' sshelf ORDERED FROM MEIKO Quote to r…"
type textarea "x"
type textarea "Rec MEI-9640600 to area in front of Tom L' sshel ORDERED FROM MEIKO Quote to re…"
type textarea "x"
type textarea "Rec MEI-9640600 to area in front of Tom L' sshe ORDERED FROM MEIKO Quote to rep…"
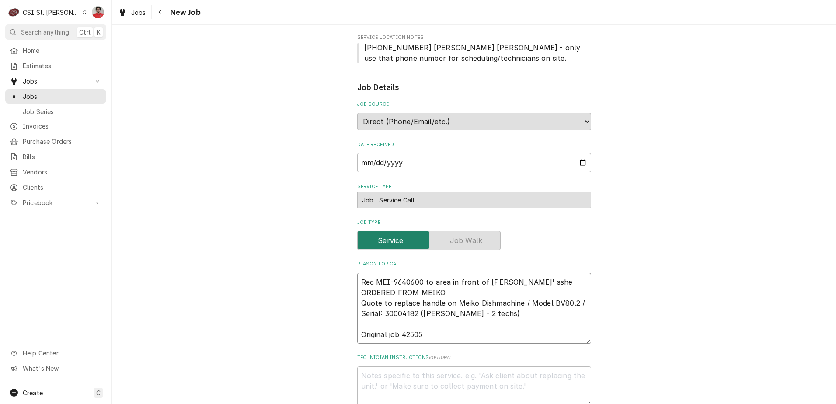
type textarea "x"
type textarea "Rec MEI-9640600 to area in front of Tom L' ssh ORDERED FROM MEIKO Quote to repl…"
type textarea "x"
type textarea "Rec MEI-9640600 to area in front of Tom L' ss ORDERED FROM MEIKO Quote to repla…"
type textarea "x"
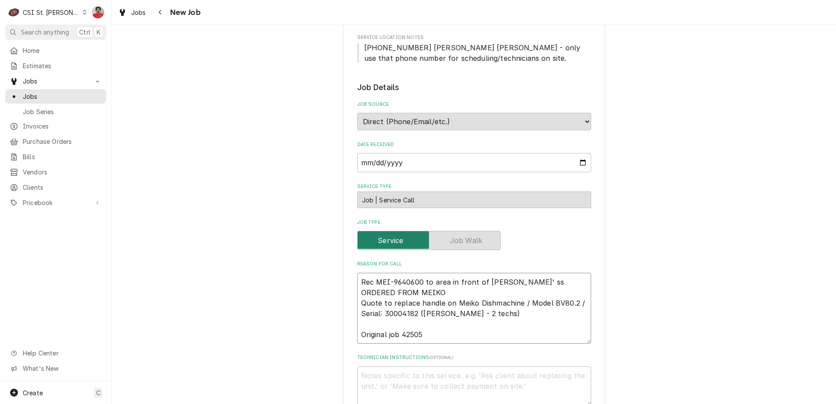
type textarea "Rec MEI-9640600 to area in front of Tom L' s ORDERED FROM MEIKO Quote to replac…"
type textarea "x"
type textarea "Rec MEI-9640600 to area in front of Tom L' ORDERED FROM MEIKO Quote to replace …"
type textarea "x"
type textarea "Rec MEI-9640600 to area in front of Tom L' ORDERED FROM MEIKO Quote to replace …"
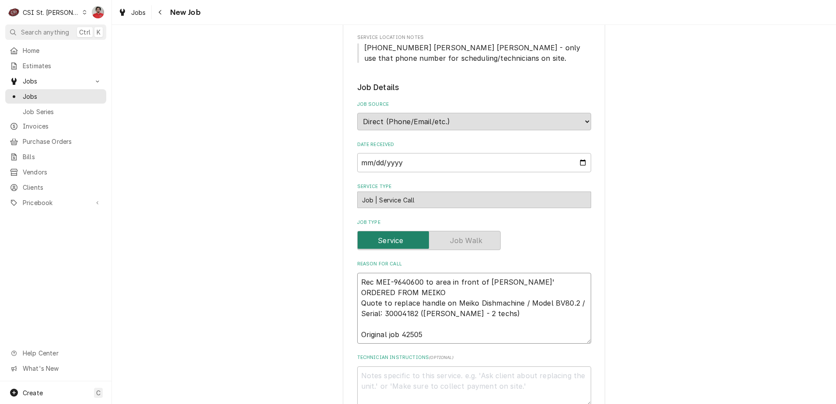
type textarea "x"
type textarea "Rec MEI-9640600 to area in front of Tom L's ORDERED FROM MEIKO Quote to replace…"
type textarea "x"
type textarea "Rec MEI-9640600 to area in front of Tom L's s ORDERED FROM MEIKO Quote to repla…"
type textarea "x"
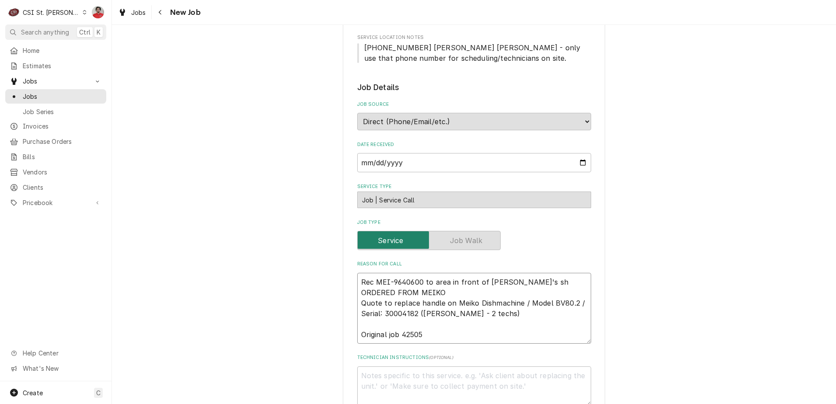
type textarea "Rec MEI-9640600 to area in front of Tom L's she ORDERED FROM MEIKO Quote to rep…"
type textarea "x"
type textarea "Rec MEI-9640600 to area in front of Tom L's shel ORDERED FROM MEIKO Quote to re…"
type textarea "x"
type textarea "Rec MEI-9640600 to area in front of [PERSON_NAME]'s shelf ORDERED FROM MEIKO Qu…"
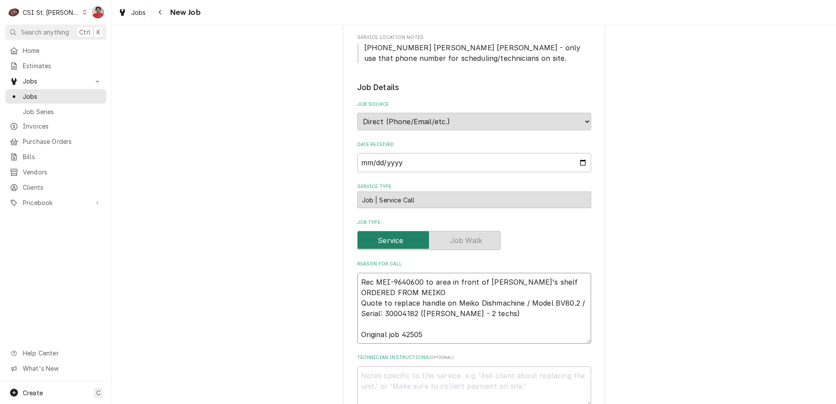
type textarea "x"
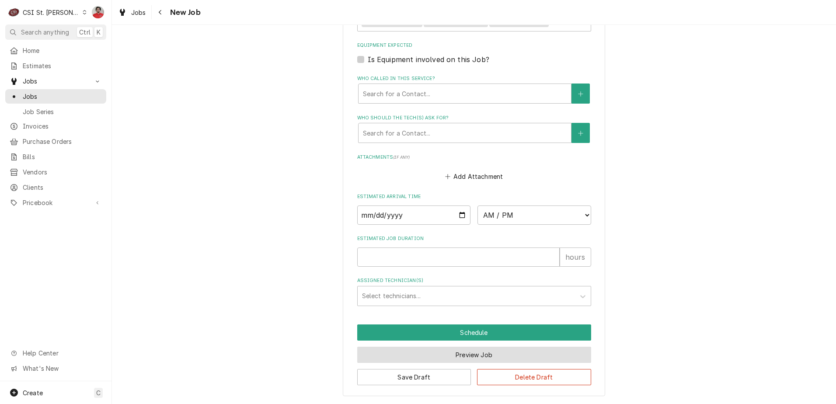
type textarea "Rec MEI-9640600 to area in front of [PERSON_NAME]'s shelf ORDERED FROM MEIKO Qu…"
click at [495, 359] on button "Preview Job" at bounding box center [474, 355] width 234 height 16
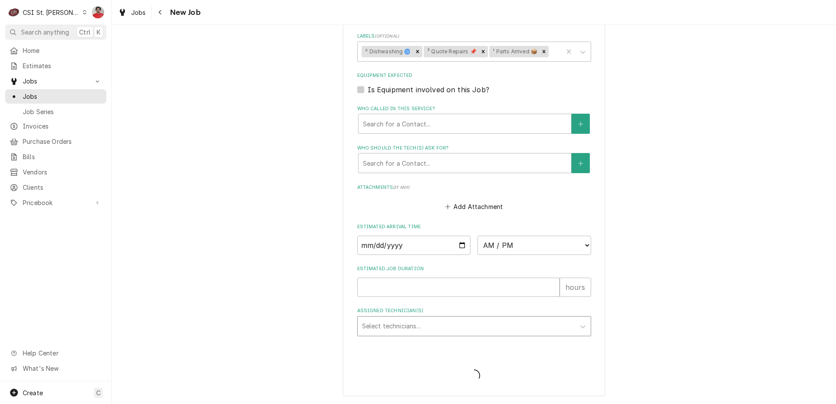
type textarea "x"
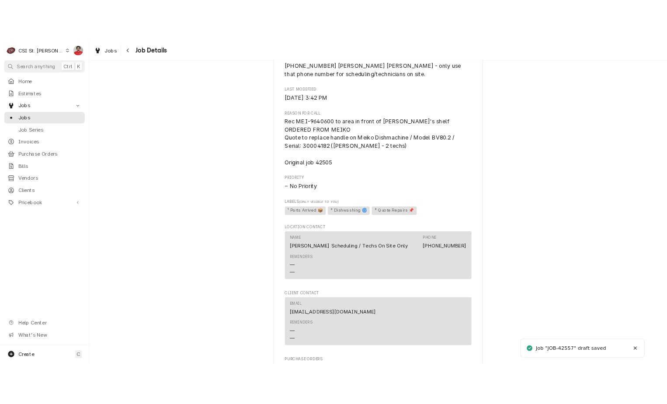
scroll to position [490, 0]
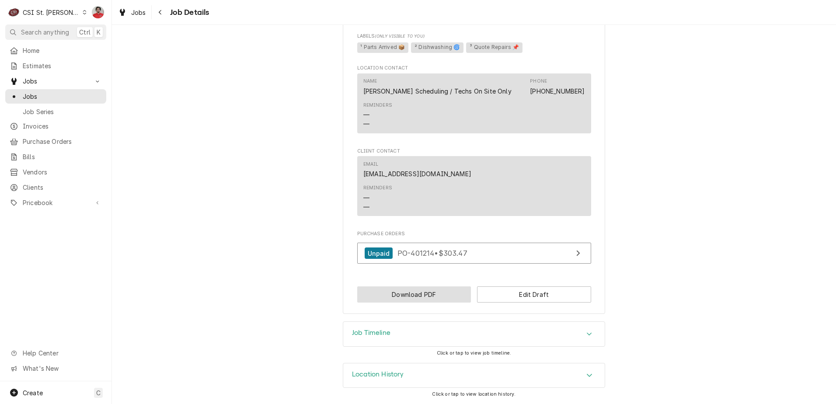
click at [399, 301] on button "Download PDF" at bounding box center [414, 294] width 114 height 16
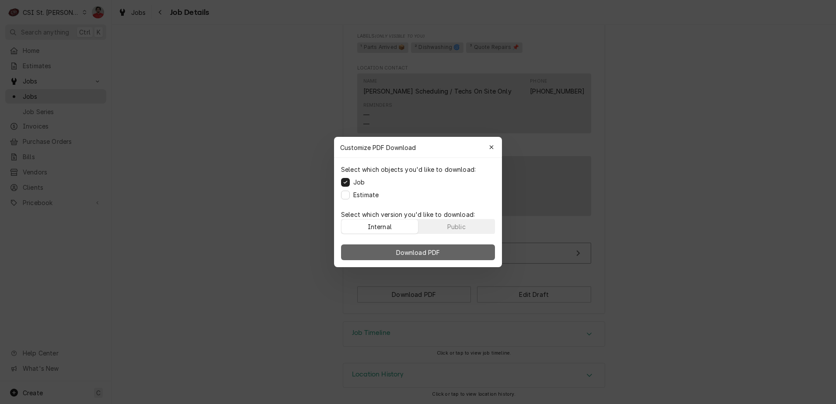
click at [403, 255] on span "Download PDF" at bounding box center [418, 252] width 48 height 9
